Goal: Find specific page/section: Find specific page/section

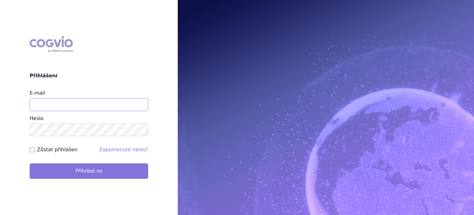
type input "milan.grus@stada.com"
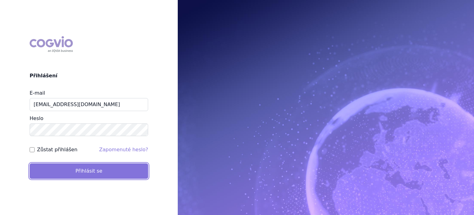
click at [71, 169] on button "Přihlásit se" at bounding box center [89, 170] width 119 height 15
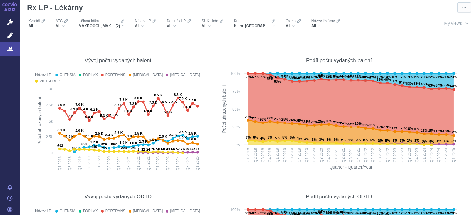
click at [12, 5] on icon at bounding box center [9, 4] width 15 height 4
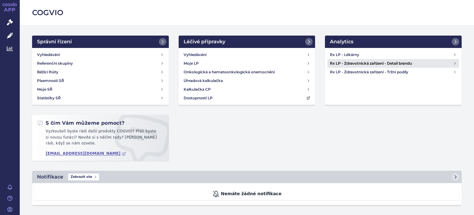
click at [456, 63] on icon at bounding box center [455, 63] width 4 height 4
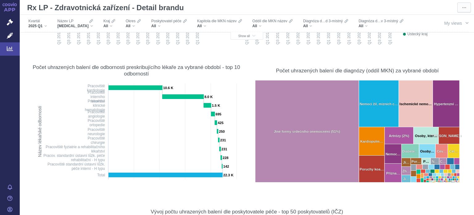
scroll to position [370, 0]
